Goal: Information Seeking & Learning: Learn about a topic

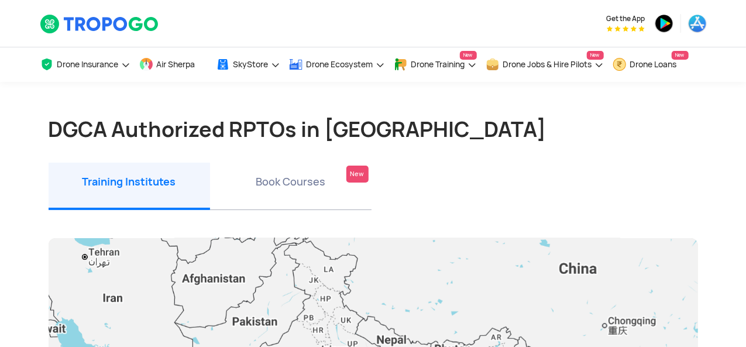
click at [283, 180] on li "Book Courses New" at bounding box center [290, 186] width 161 height 47
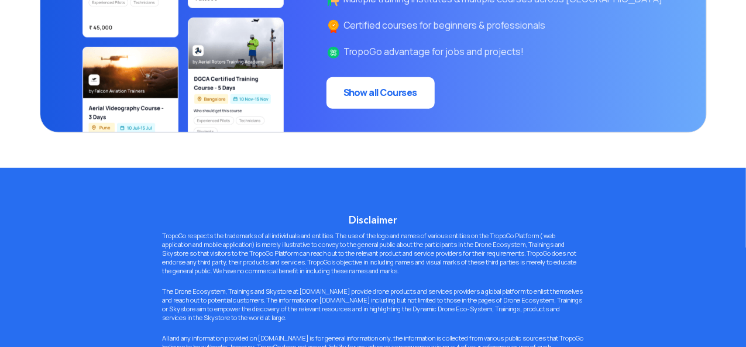
scroll to position [351, 0]
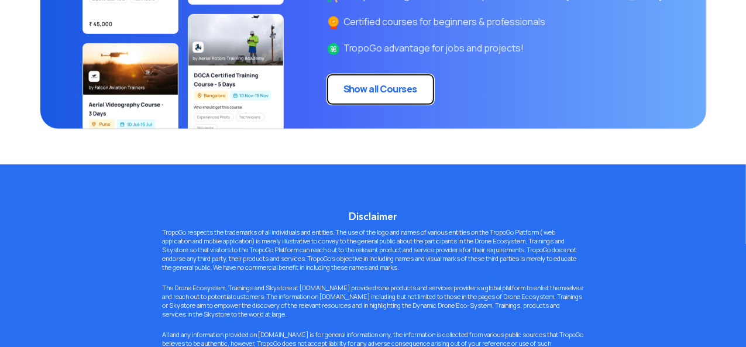
click at [409, 93] on link "Show all Courses" at bounding box center [380, 90] width 108 height 32
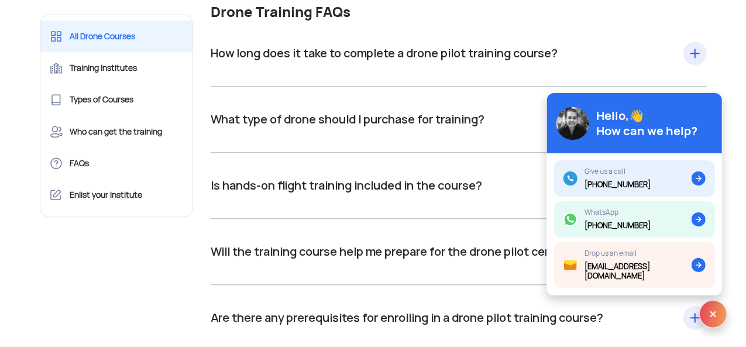
scroll to position [12573, 0]
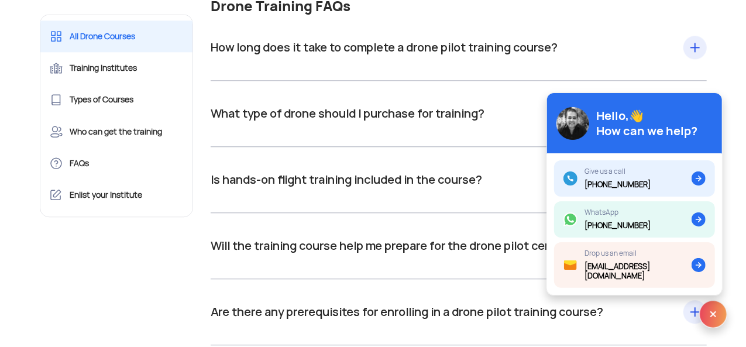
click at [688, 73] on div "How long does it take to complete a drone pilot training course? Drone pilot tr…" at bounding box center [459, 48] width 496 height 66
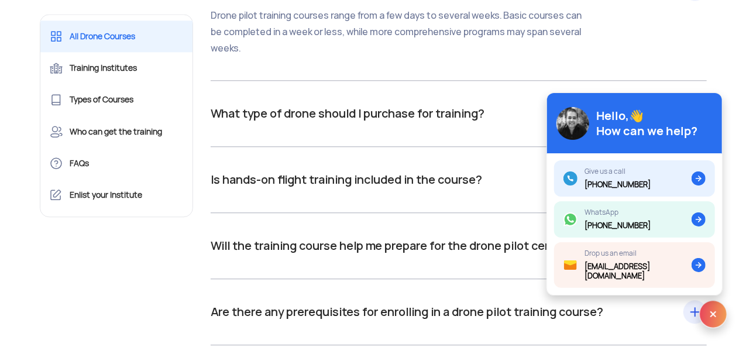
scroll to position [12689, 0]
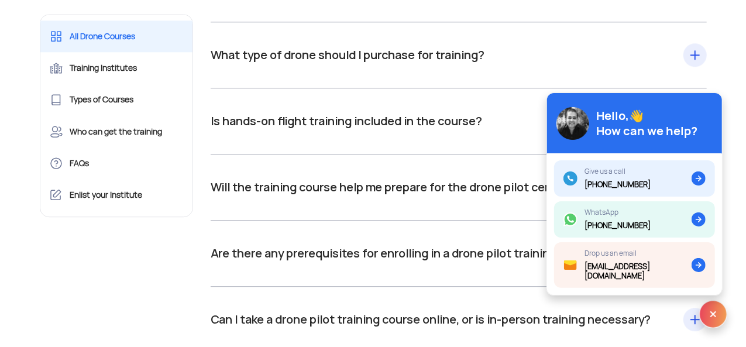
click at [435, 88] on div "What type of drone should I purchase for training? For training, you are not re…" at bounding box center [459, 55] width 496 height 66
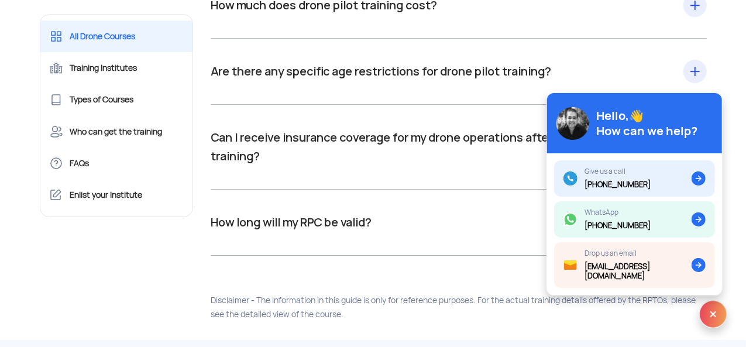
scroll to position [13099, 0]
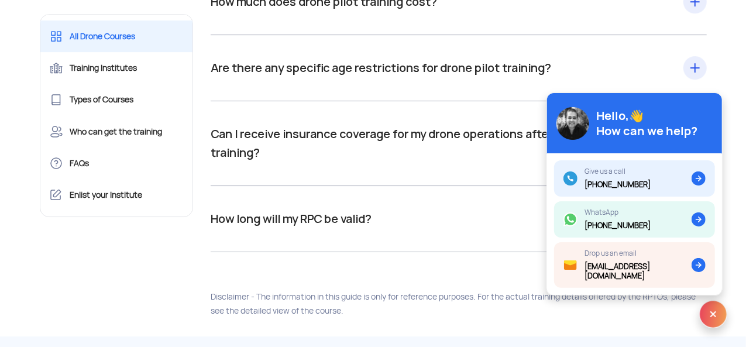
click at [394, 228] on div "How long will my RPC be valid? As per DGCA guidelines, a Remote Pilot Certifica…" at bounding box center [459, 218] width 496 height 19
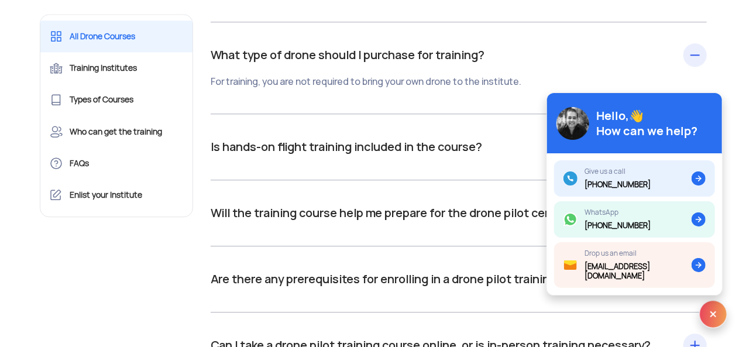
scroll to position [12631, 0]
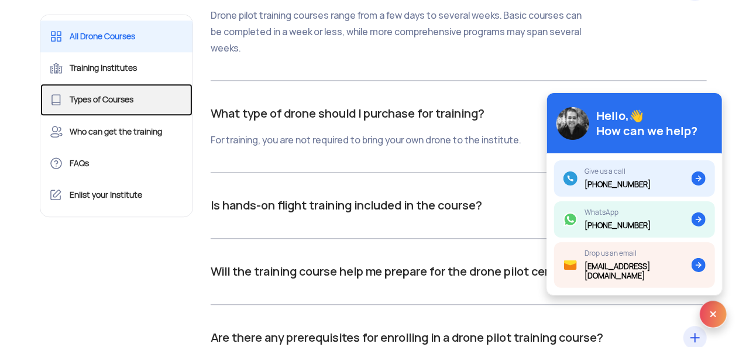
click at [138, 101] on link "Types of Courses" at bounding box center [116, 100] width 153 height 32
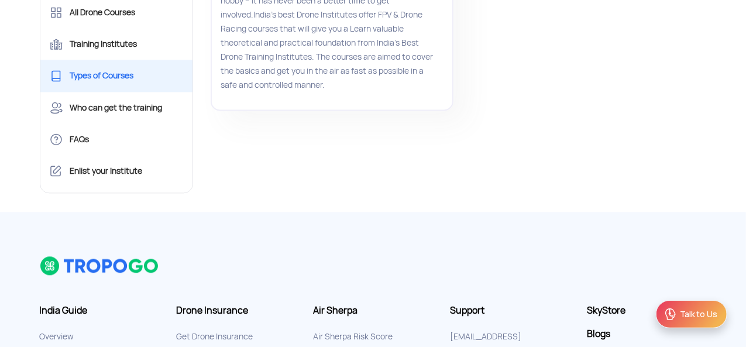
scroll to position [1234, 0]
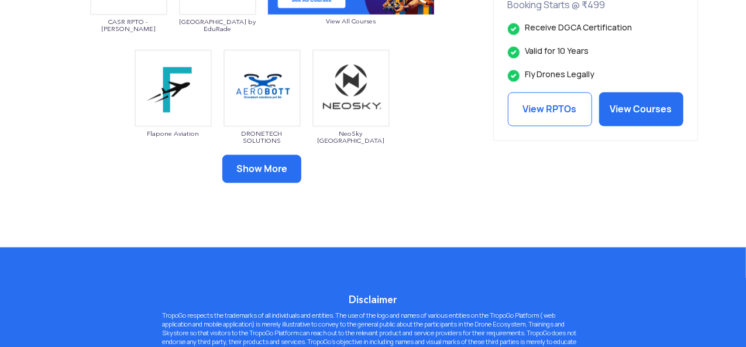
scroll to position [760, 0]
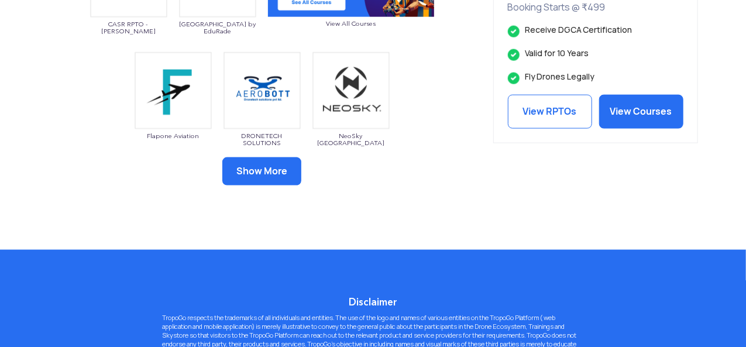
click at [287, 170] on button "Show More" at bounding box center [261, 171] width 79 height 28
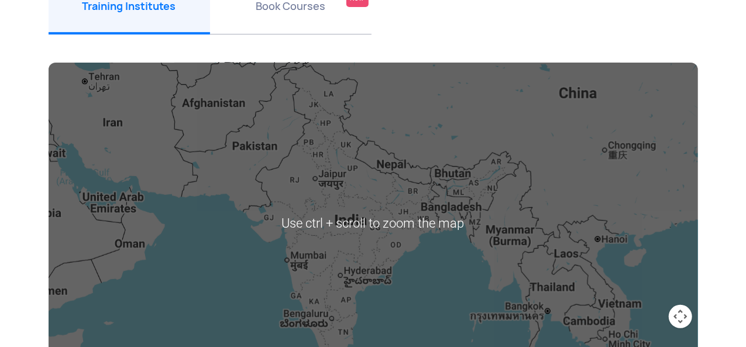
scroll to position [0, 0]
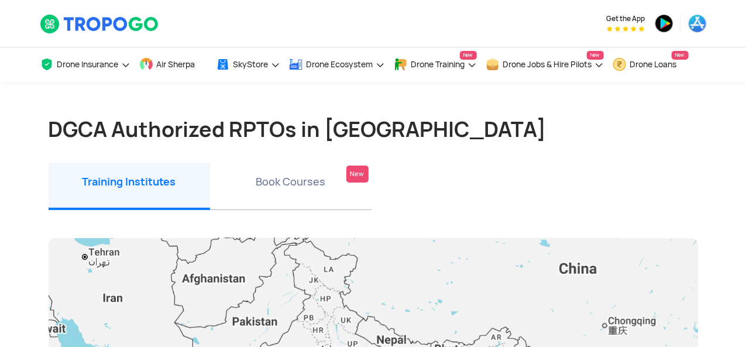
click at [306, 185] on li "Book Courses New" at bounding box center [290, 186] width 161 height 47
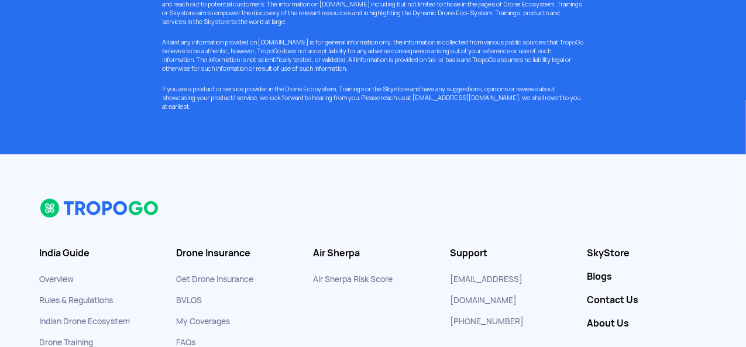
scroll to position [702, 0]
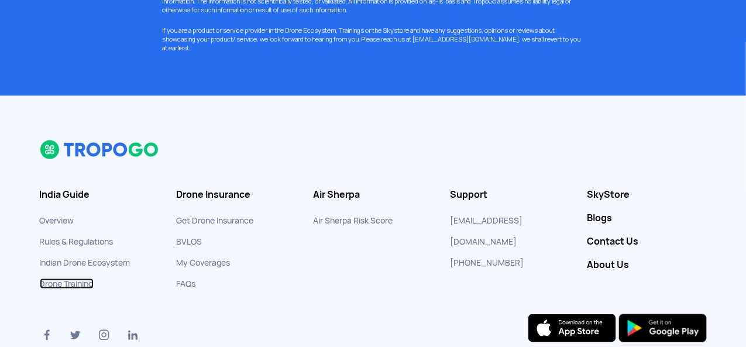
click at [86, 282] on link "Drone Training" at bounding box center [67, 283] width 54 height 11
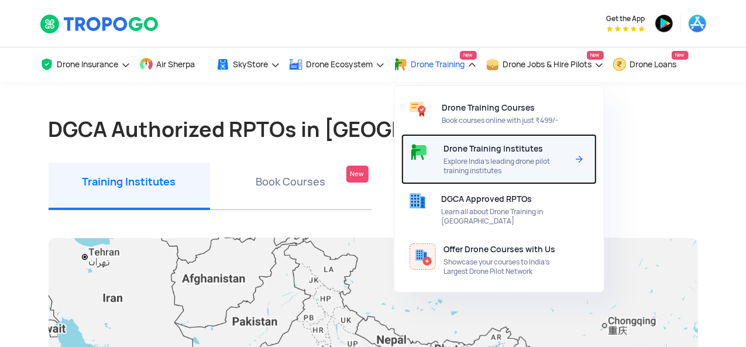
click at [503, 171] on span "Explore India’s leading drone pilot training institutes" at bounding box center [505, 166] width 123 height 19
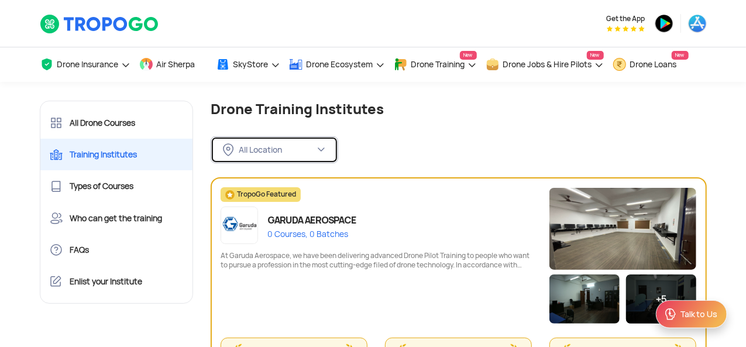
click at [315, 153] on button "All Location" at bounding box center [274, 149] width 127 height 27
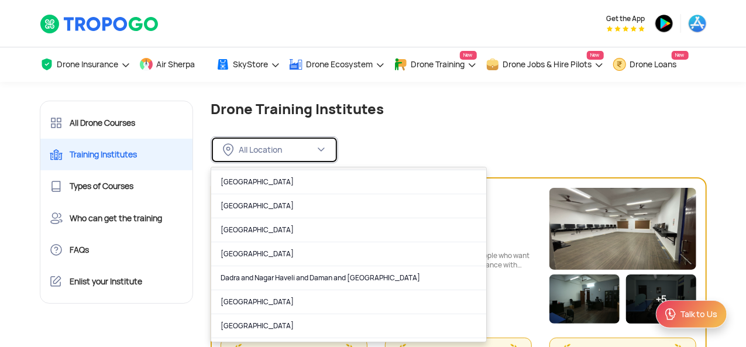
scroll to position [175, 0]
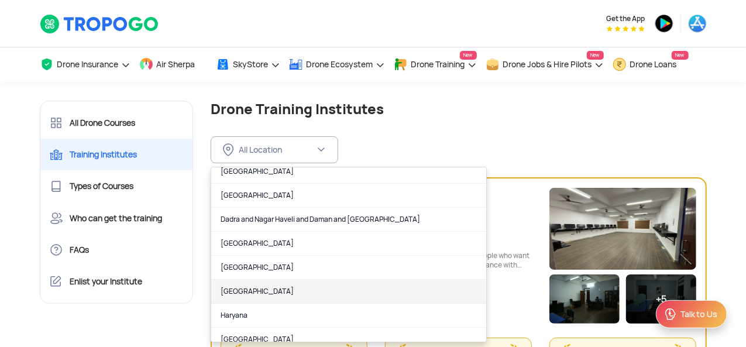
click at [292, 280] on link "Gujarat" at bounding box center [348, 292] width 275 height 24
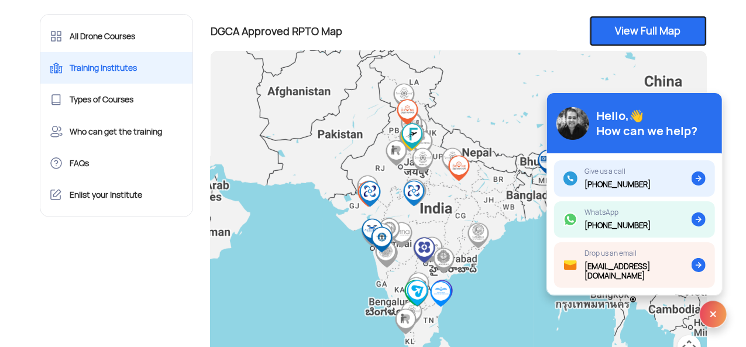
click at [621, 36] on link "View Full Map" at bounding box center [647, 31] width 117 height 30
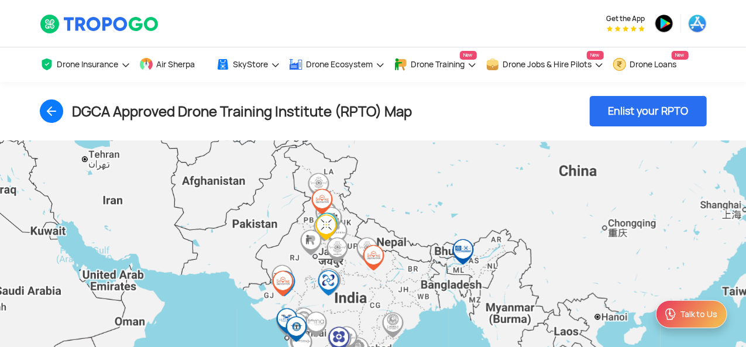
click at [275, 301] on div "To navigate, press the arrow keys." at bounding box center [373, 301] width 746 height 322
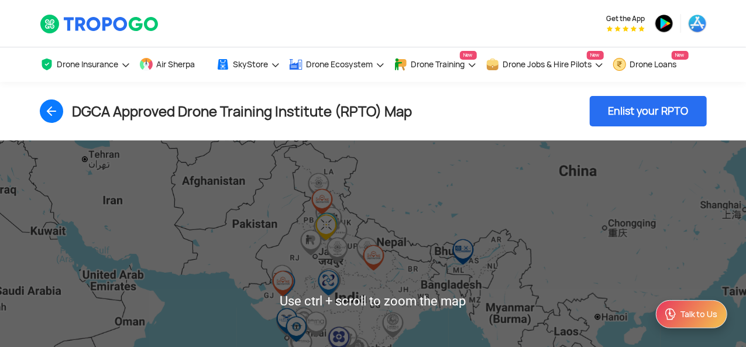
click at [275, 301] on div "To navigate, press the arrow keys." at bounding box center [373, 301] width 746 height 322
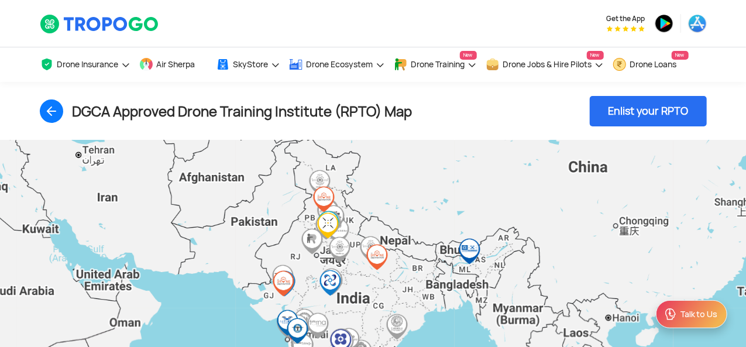
click at [275, 301] on div "To navigate, press the arrow keys." at bounding box center [373, 301] width 746 height 322
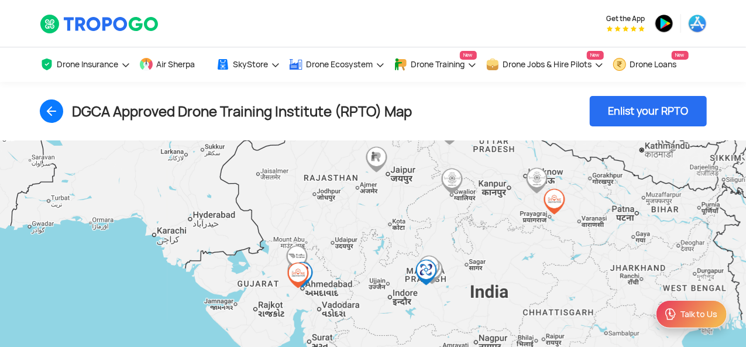
click at [275, 301] on div "To navigate, press the arrow keys." at bounding box center [373, 301] width 746 height 322
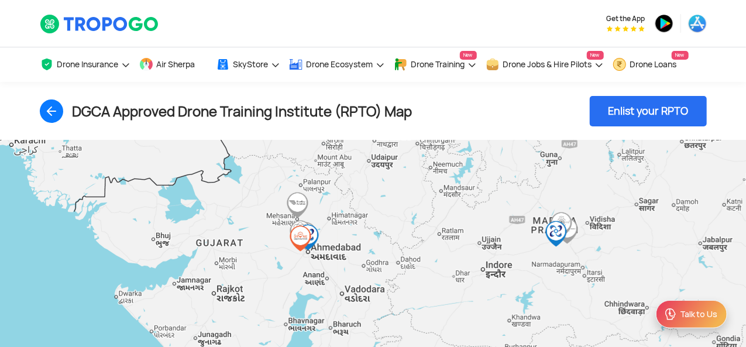
drag, startPoint x: 306, startPoint y: 294, endPoint x: 284, endPoint y: 270, distance: 32.7
click at [284, 270] on div "To navigate, press the arrow keys." at bounding box center [373, 301] width 746 height 322
click at [324, 219] on img "DRONELAB ACADEMY" at bounding box center [308, 237] width 36 height 36
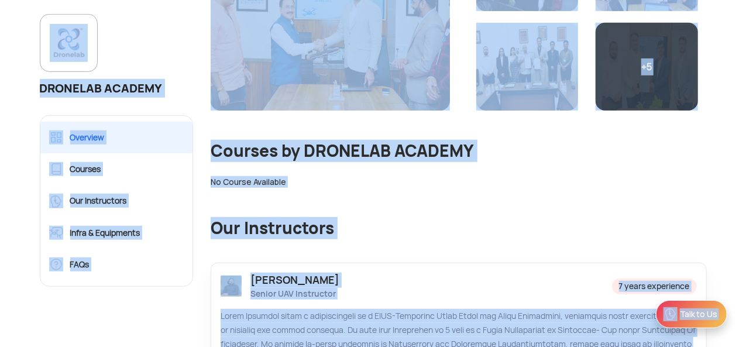
scroll to position [409, 0]
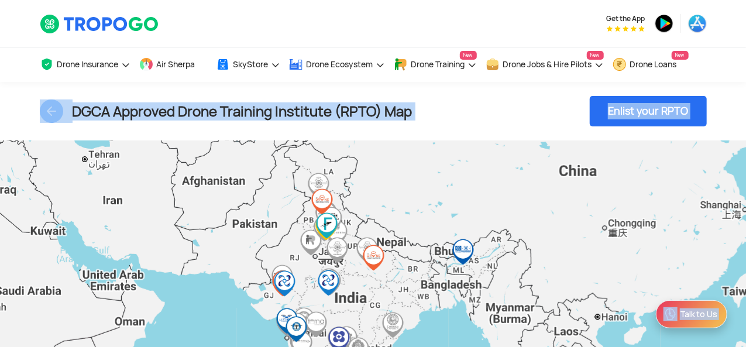
click at [267, 300] on img "DRONELAB ACADEMY" at bounding box center [285, 283] width 36 height 36
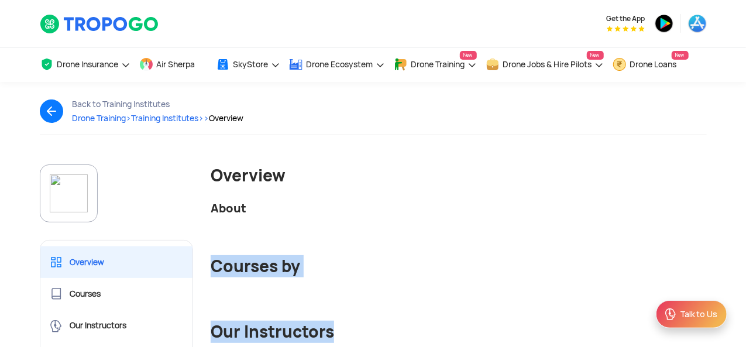
click at [267, 300] on div "Overview About Courses by Our Instructors No Instructor Data Available" at bounding box center [458, 280] width 513 height 233
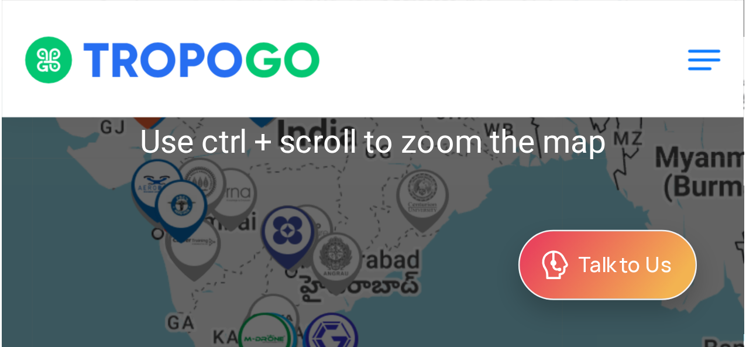
scroll to position [140, 0]
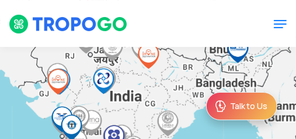
click at [35, 105] on div "To navigate, press the arrow keys." at bounding box center [148, 100] width 296 height 322
drag, startPoint x: 62, startPoint y: 82, endPoint x: 78, endPoint y: 102, distance: 25.8
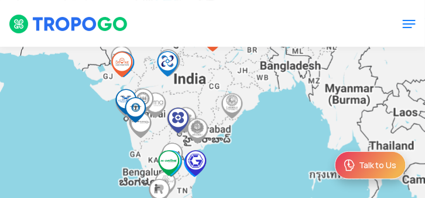
drag, startPoint x: 78, startPoint y: 102, endPoint x: 89, endPoint y: 117, distance: 18.4
click at [104, 136] on div "To navigate, press the arrow keys." at bounding box center [212, 83] width 425 height 322
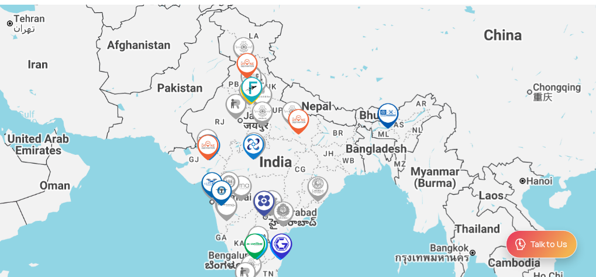
drag, startPoint x: 89, startPoint y: 117, endPoint x: 163, endPoint y: 167, distance: 89.4
click at [125, 164] on div "To navigate, press the arrow keys." at bounding box center [298, 166] width 596 height 322
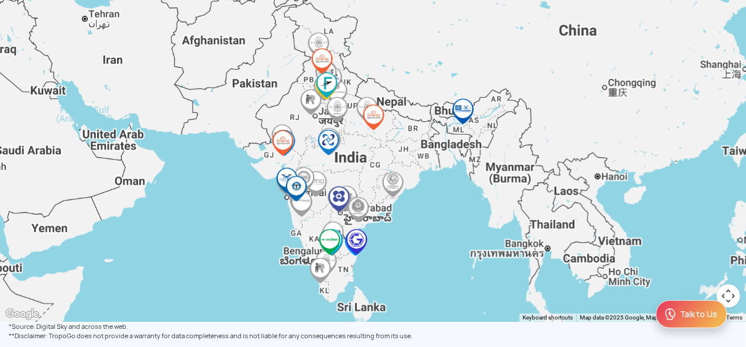
click at [406, 229] on div "To navigate, press the arrow keys." at bounding box center [373, 161] width 746 height 322
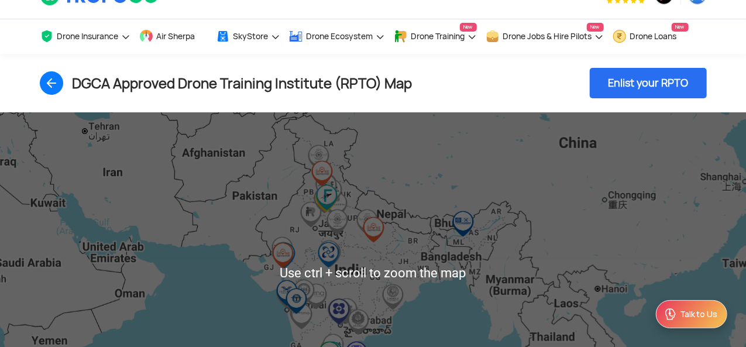
scroll to position [0, 0]
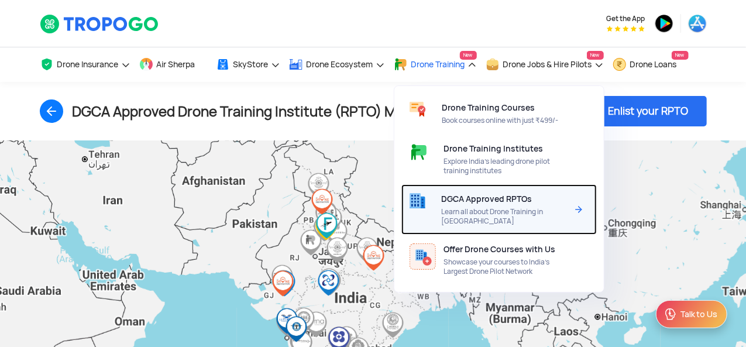
click at [508, 210] on span "Learn all about Drone Training in [GEOGRAPHIC_DATA]" at bounding box center [504, 216] width 126 height 19
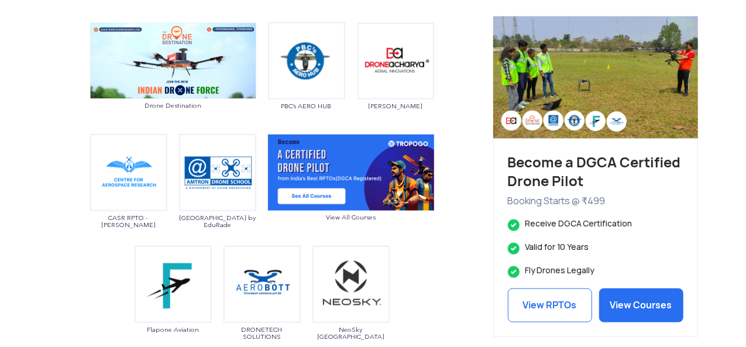
scroll to position [585, 0]
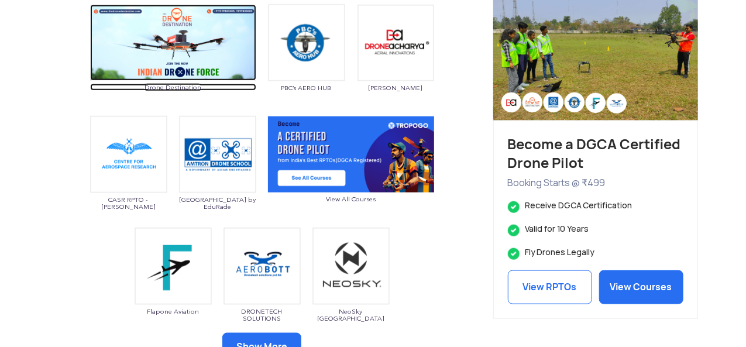
click at [234, 39] on img at bounding box center [173, 43] width 166 height 77
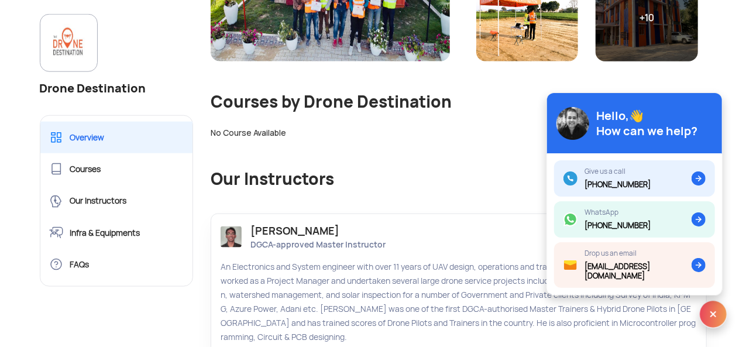
scroll to position [702, 0]
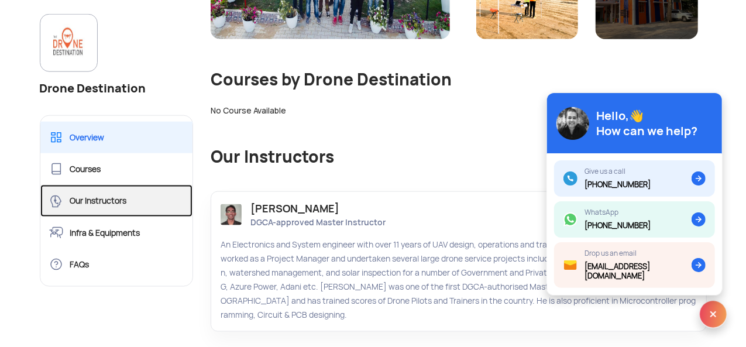
click at [122, 199] on link "Our Instructors" at bounding box center [116, 201] width 153 height 32
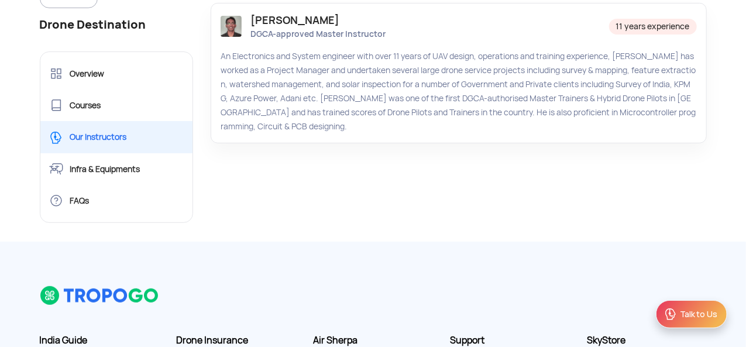
scroll to position [292, 0]
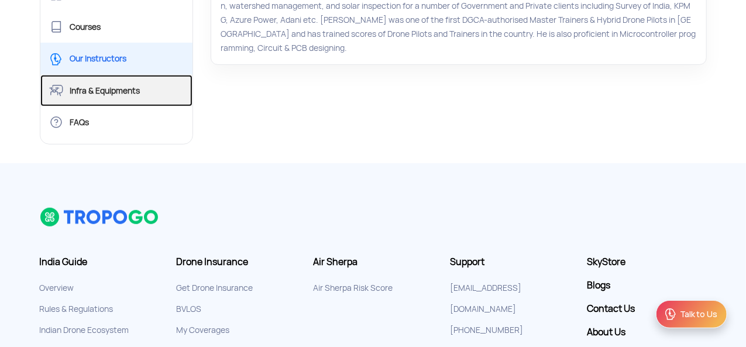
click at [131, 93] on link "Infra & Equipments" at bounding box center [116, 91] width 153 height 32
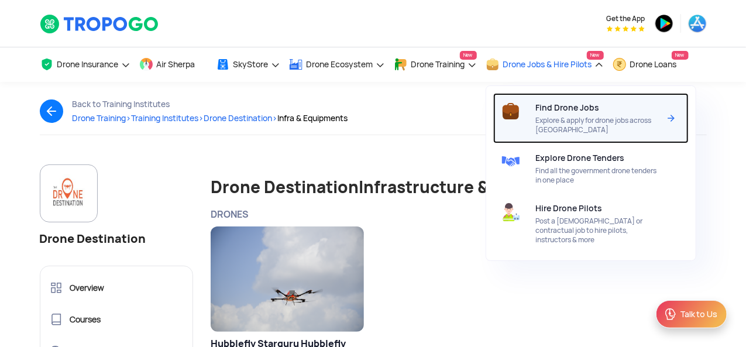
click at [579, 137] on div "Find Drone Jobs Explore & apply for drone jobs across India" at bounding box center [600, 118] width 128 height 50
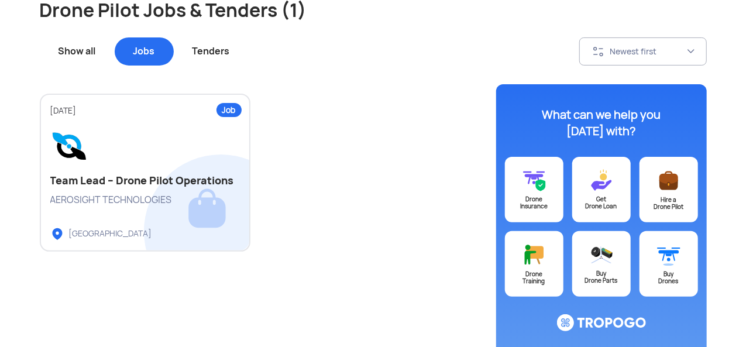
scroll to position [58, 0]
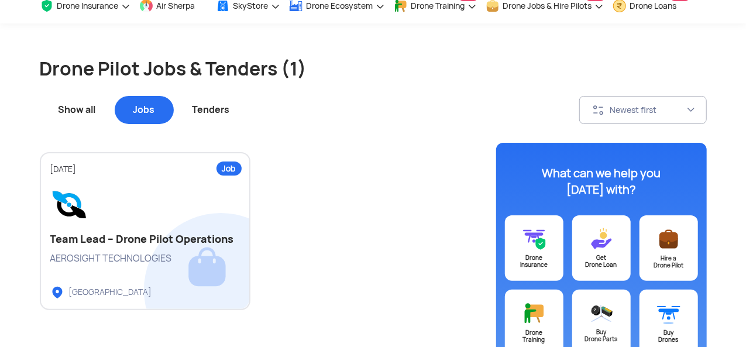
click at [202, 116] on div "Tenders" at bounding box center [211, 110] width 75 height 28
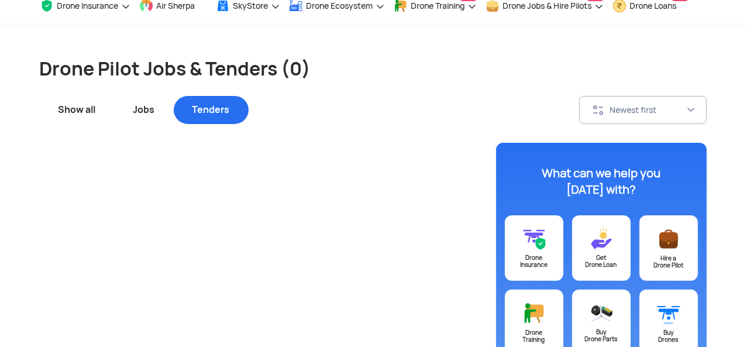
click at [144, 114] on div "Jobs" at bounding box center [144, 110] width 59 height 28
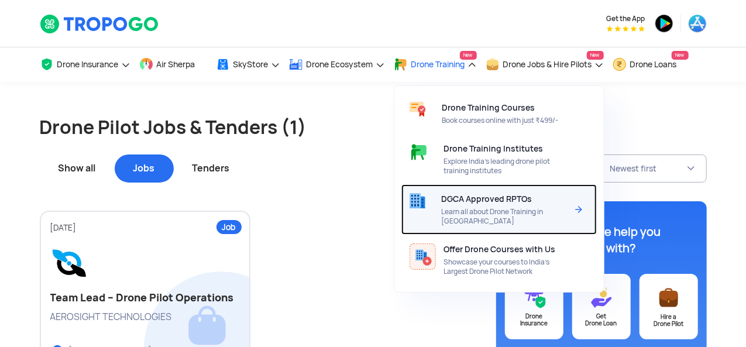
click at [475, 207] on span "Learn all about Drone Training in [GEOGRAPHIC_DATA]" at bounding box center [504, 216] width 126 height 19
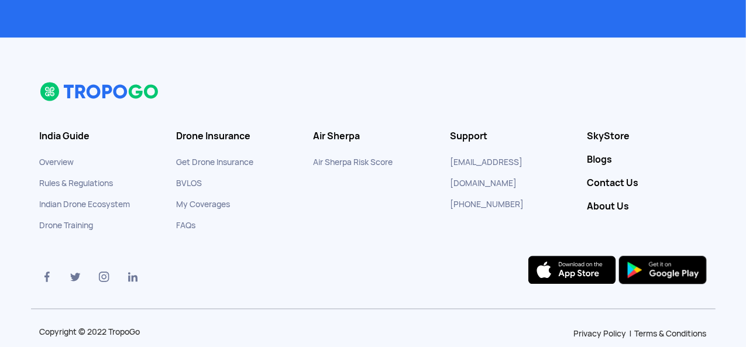
scroll to position [1274, 0]
